Goal: Navigation & Orientation: Find specific page/section

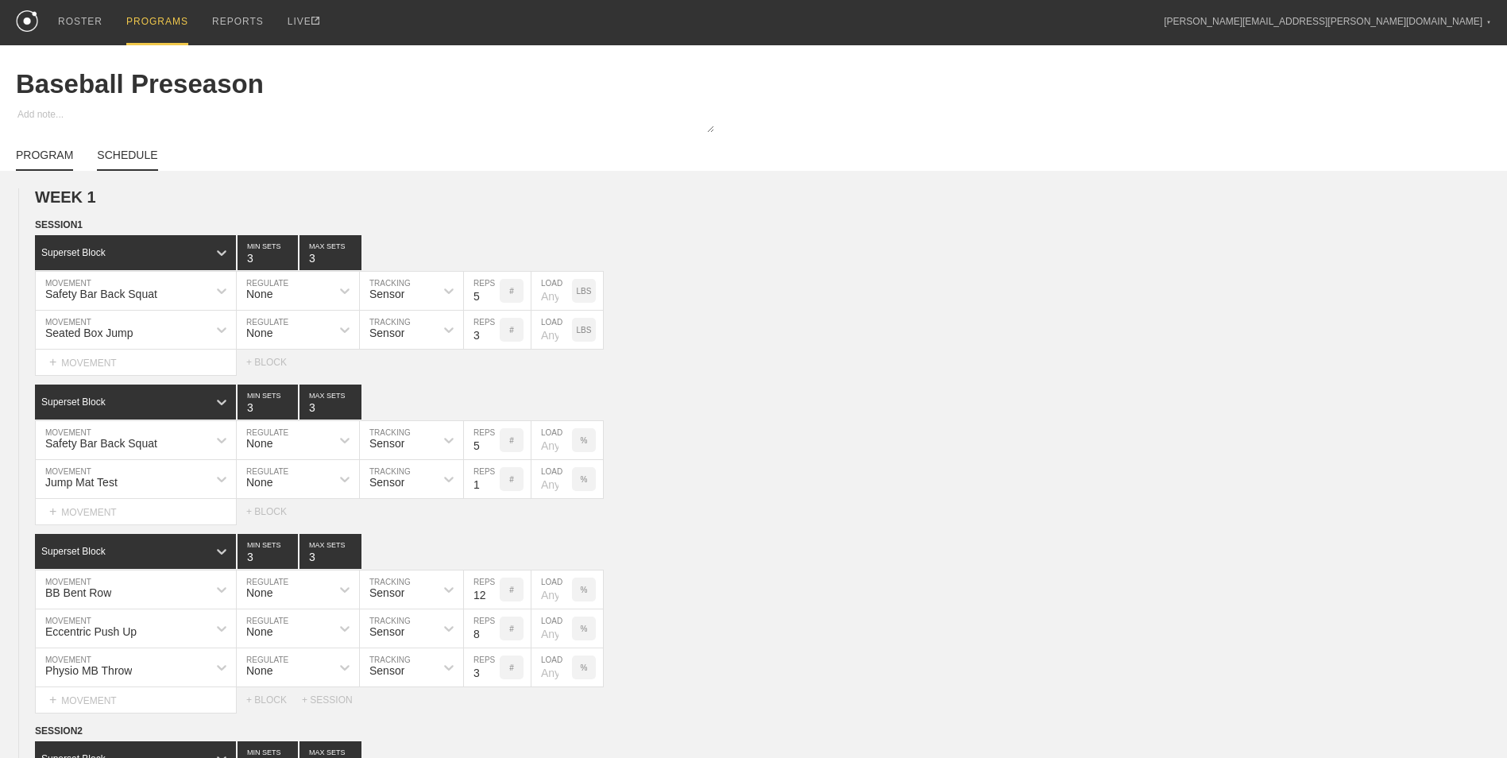
click at [118, 153] on link "SCHEDULE" at bounding box center [127, 160] width 60 height 22
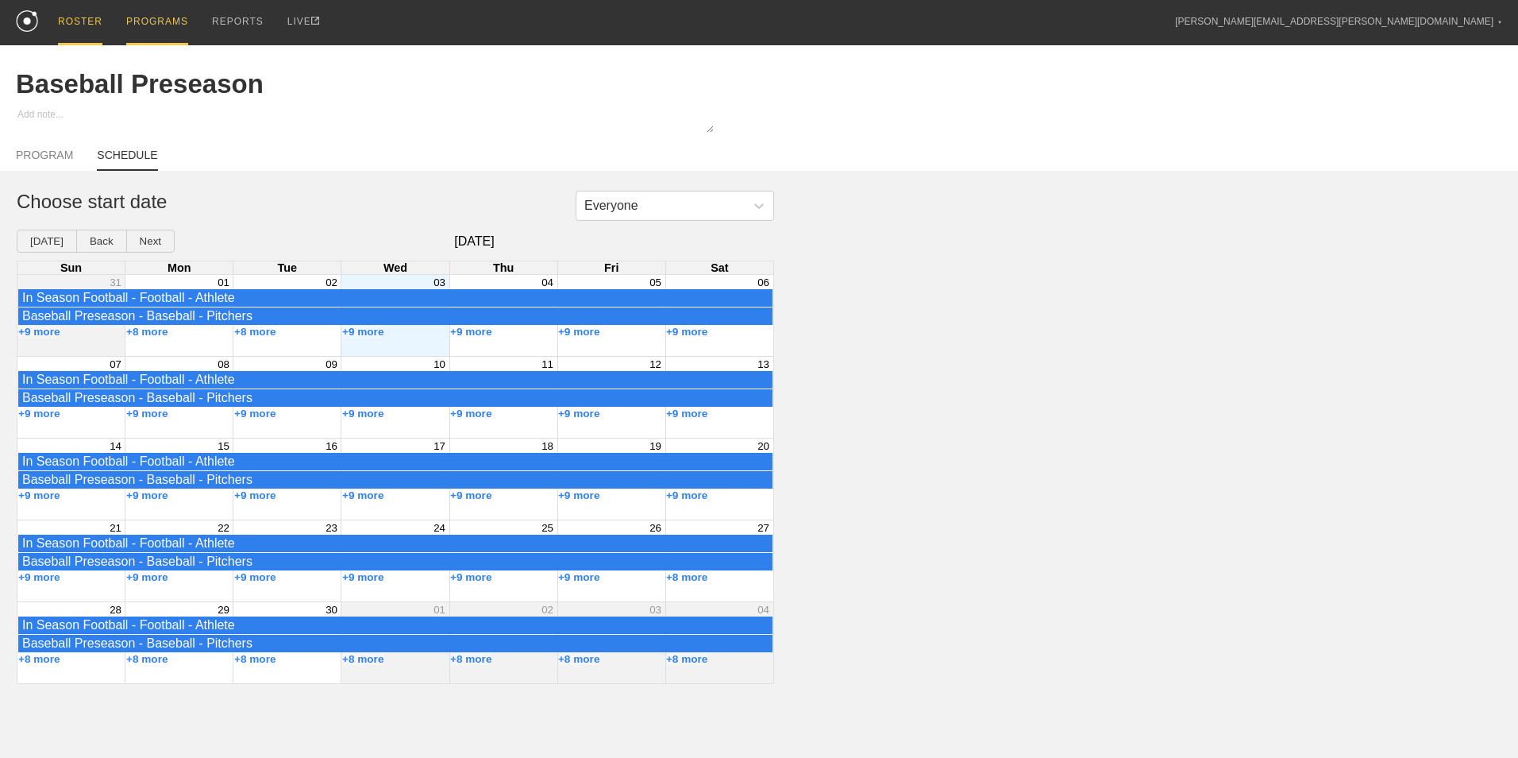
click at [75, 18] on div "ROSTER" at bounding box center [80, 22] width 44 height 45
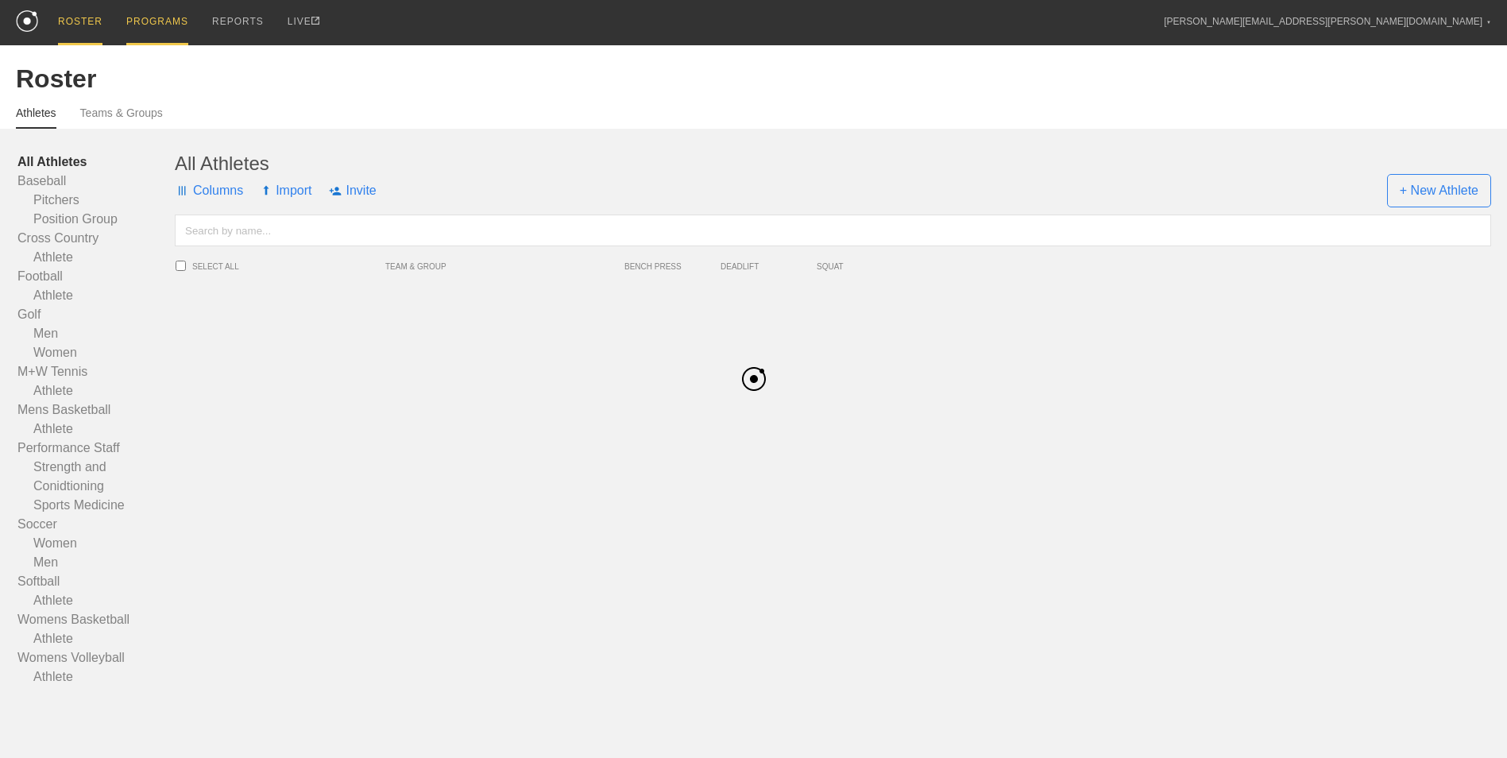
click at [156, 18] on div "PROGRAMS" at bounding box center [157, 22] width 62 height 45
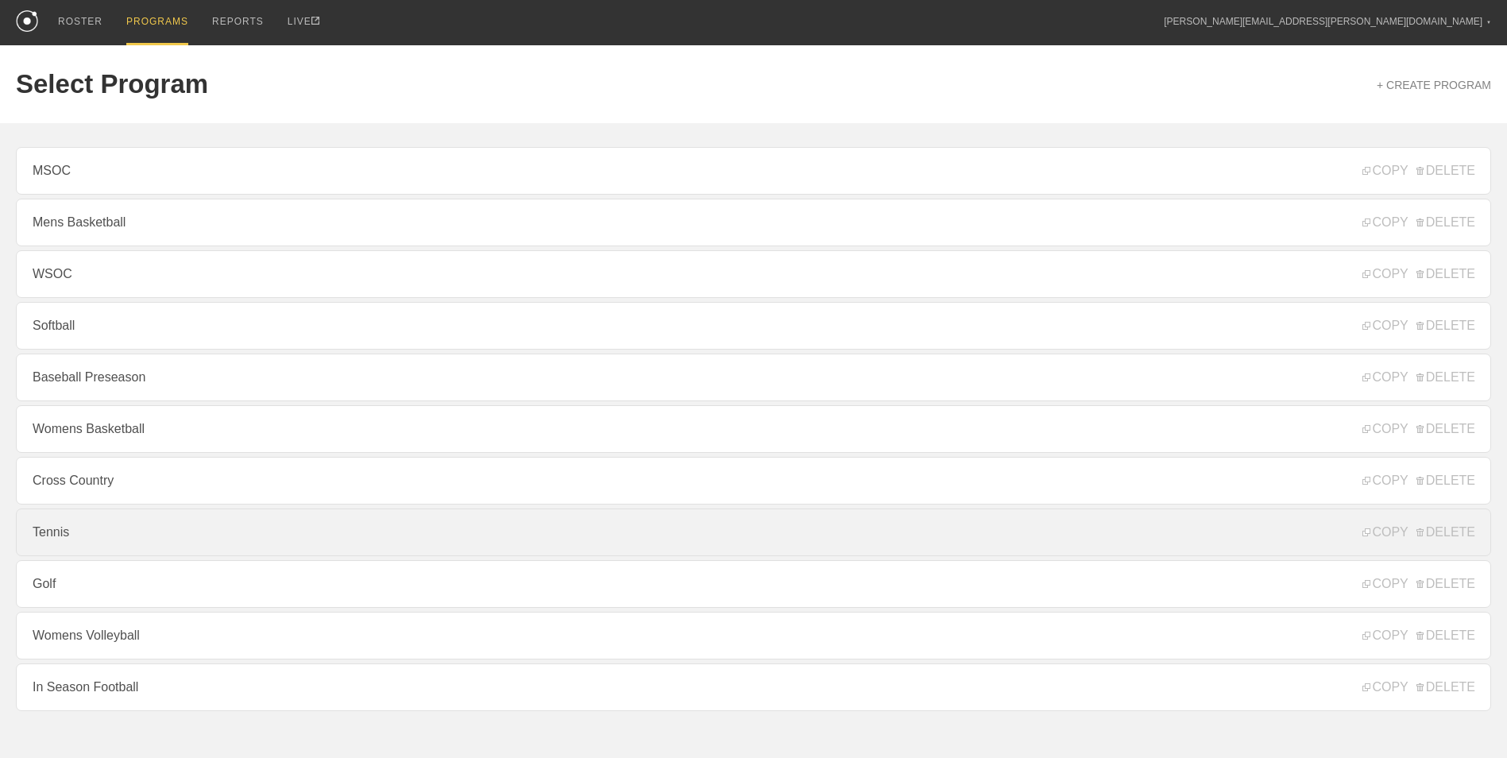
scroll to position [42, 0]
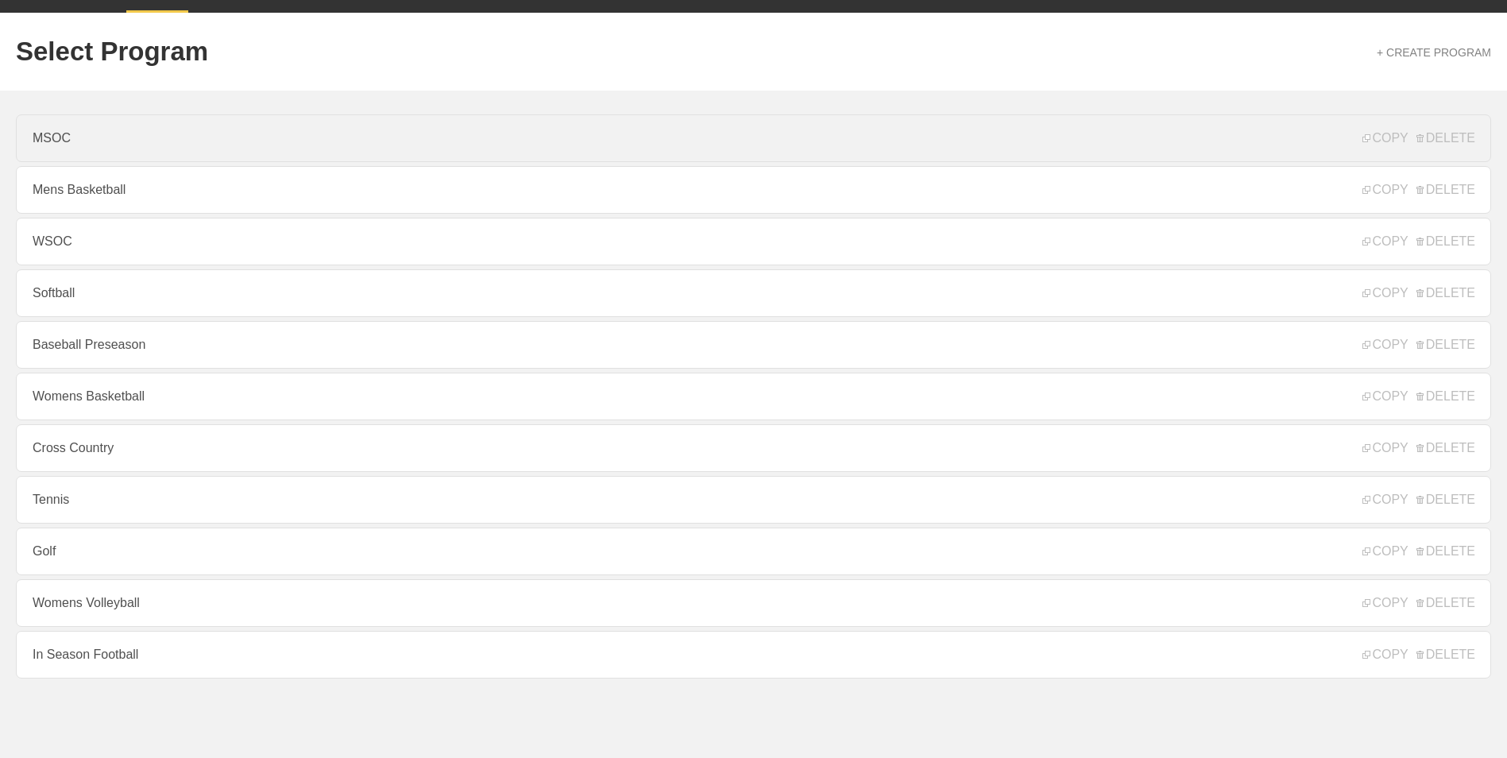
click at [213, 133] on link "MSOC" at bounding box center [753, 138] width 1475 height 48
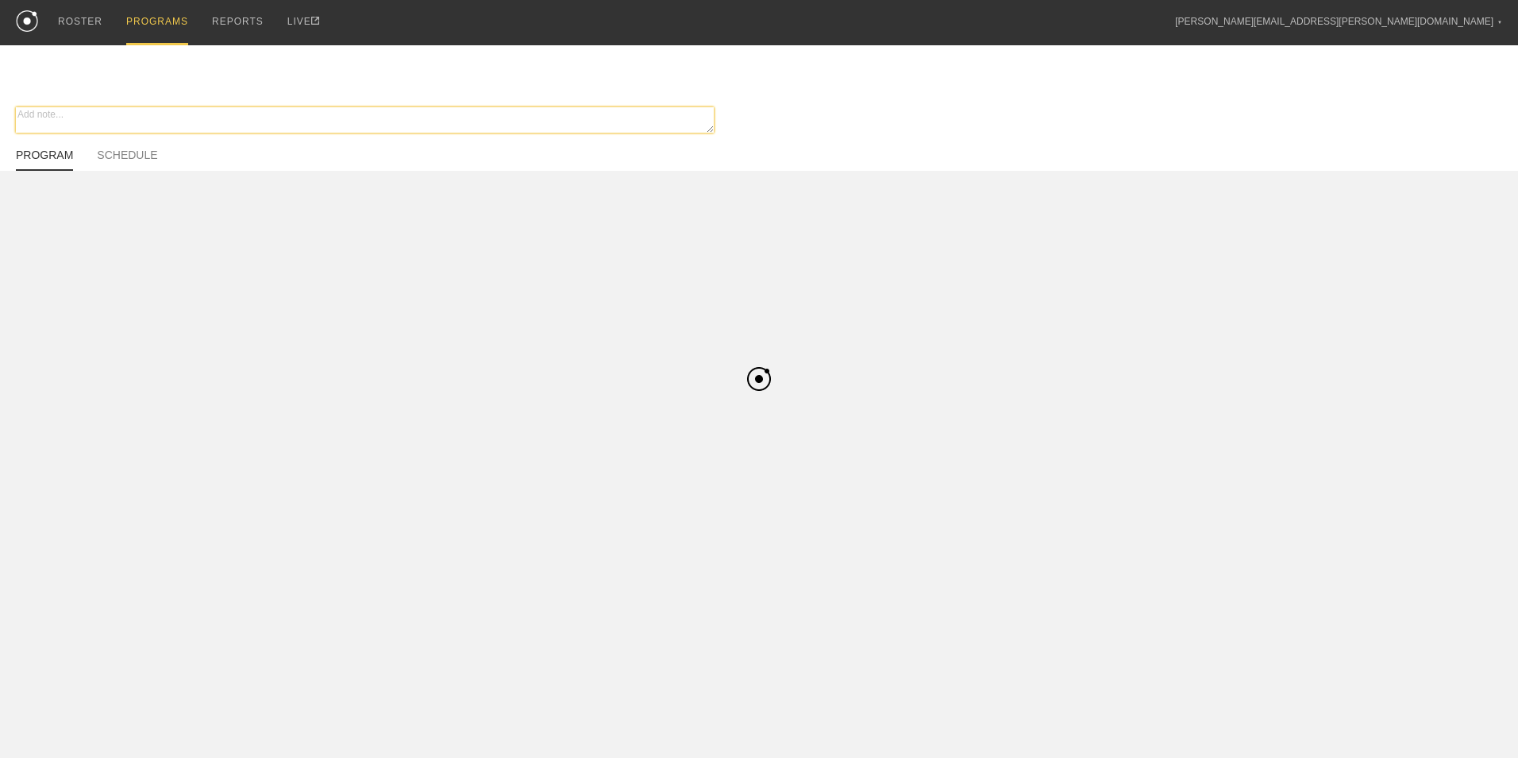
type textarea "x"
type input "MSOC"
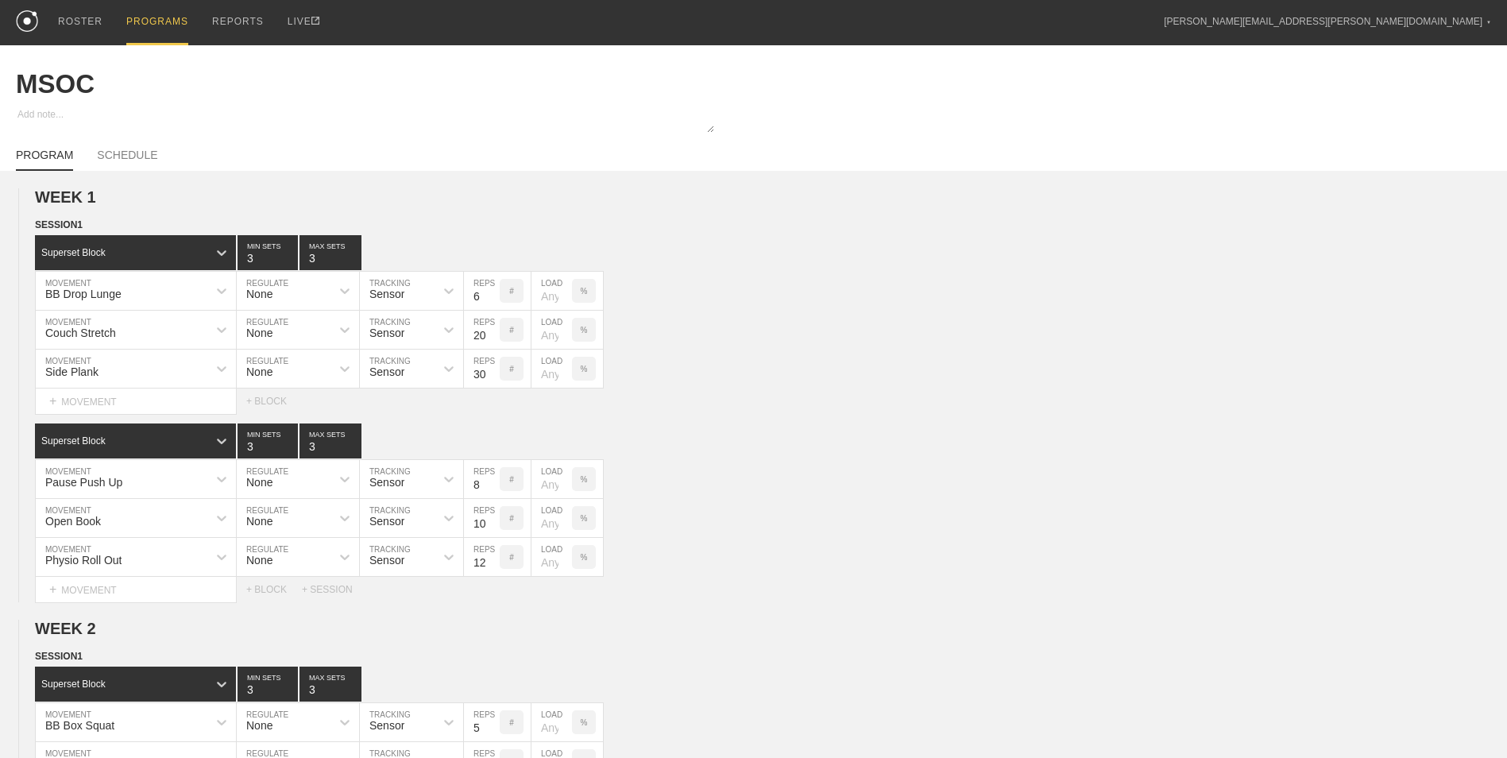
click at [84, 25] on div "ROSTER" at bounding box center [80, 21] width 44 height 43
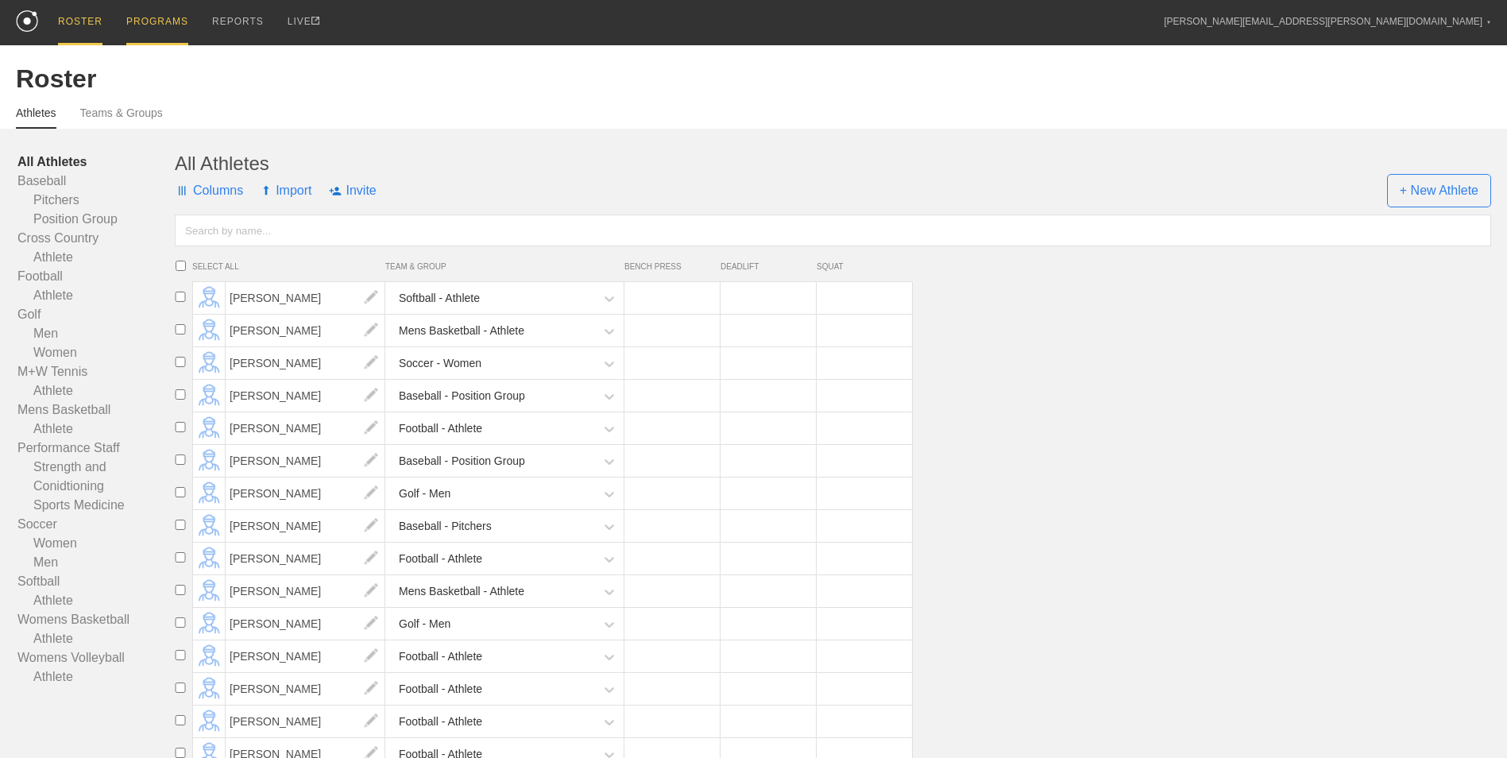
click at [142, 19] on div "PROGRAMS" at bounding box center [157, 22] width 62 height 45
